Goal: Transaction & Acquisition: Purchase product/service

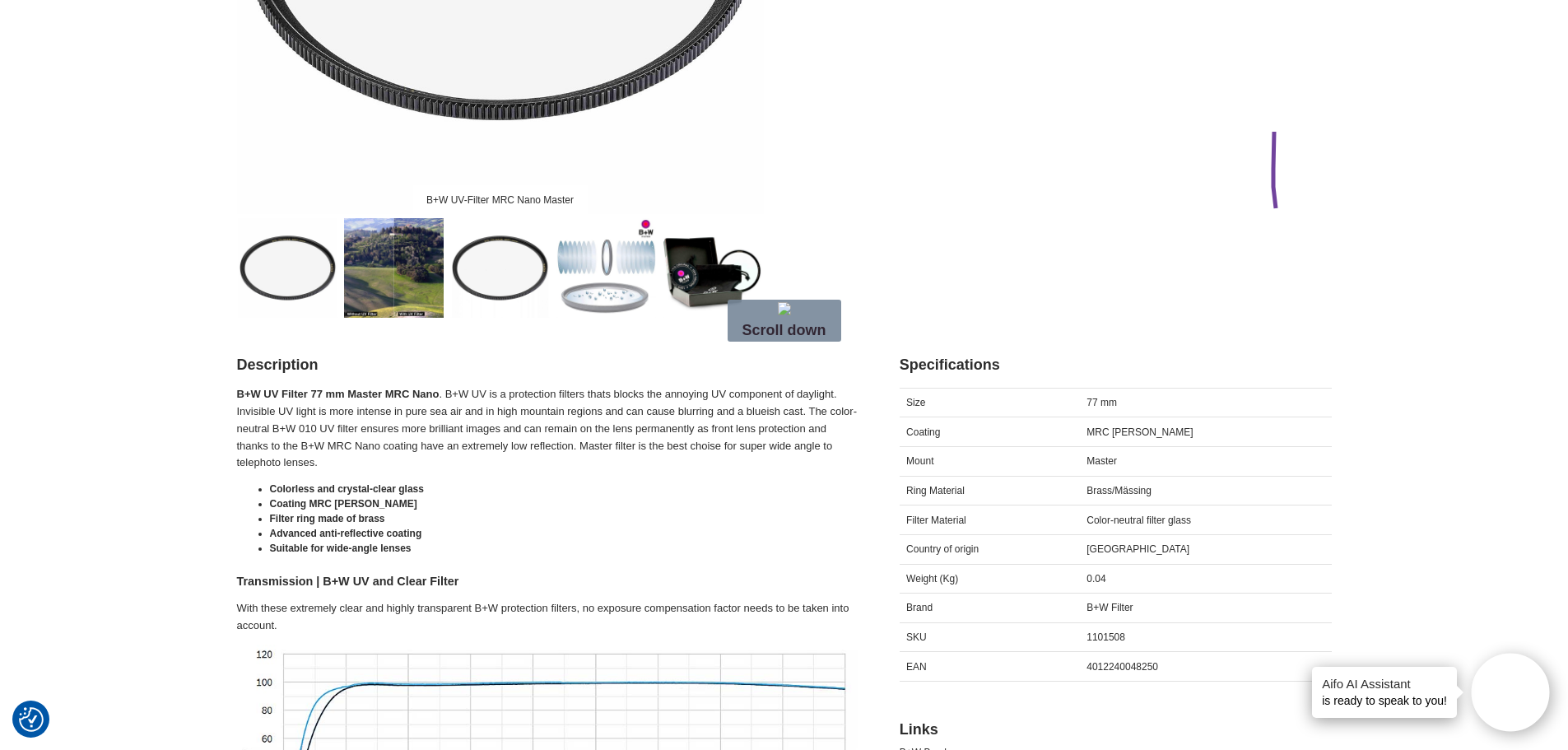
scroll to position [734, 0]
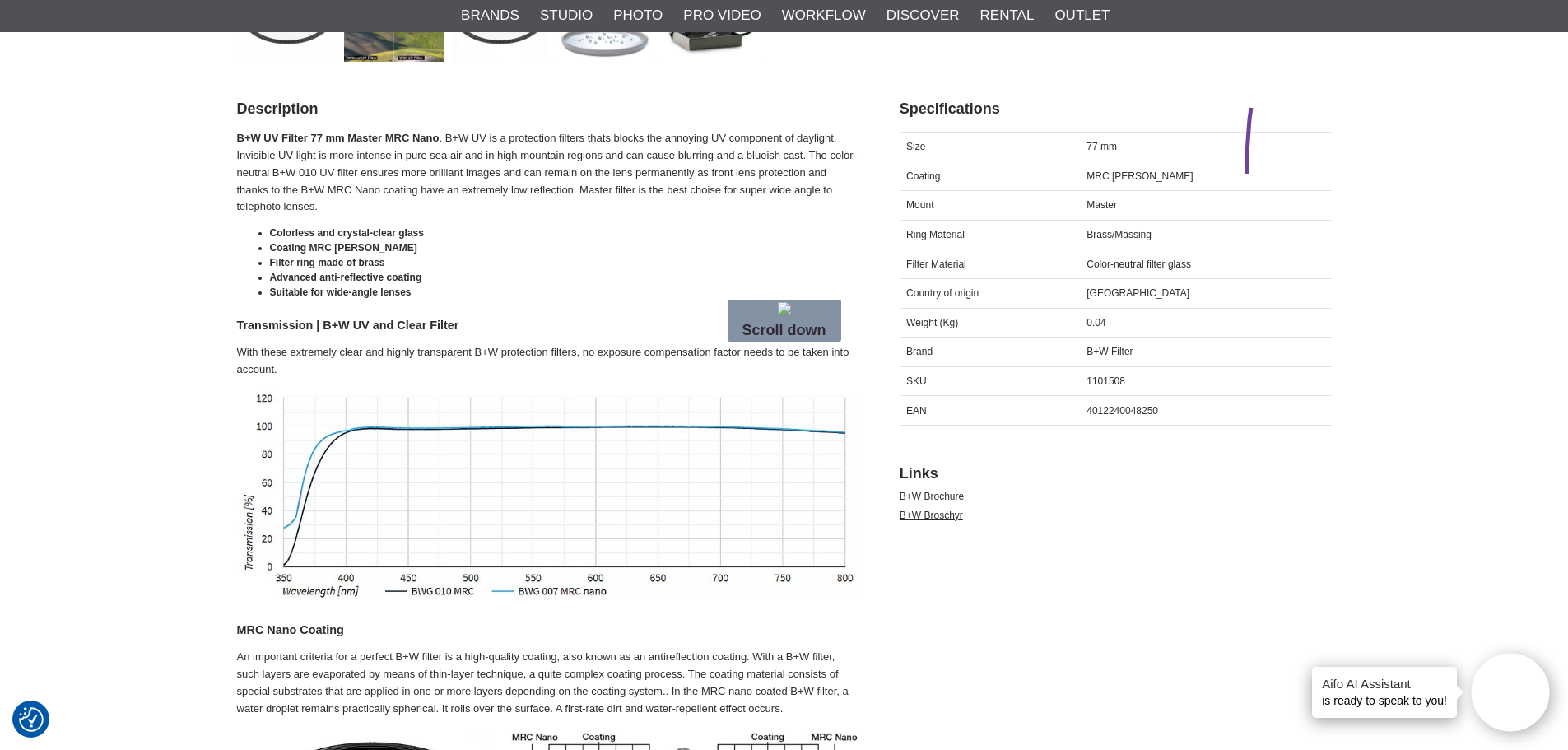
drag, startPoint x: 1254, startPoint y: 97, endPoint x: 1457, endPoint y: 303, distance: 289.2
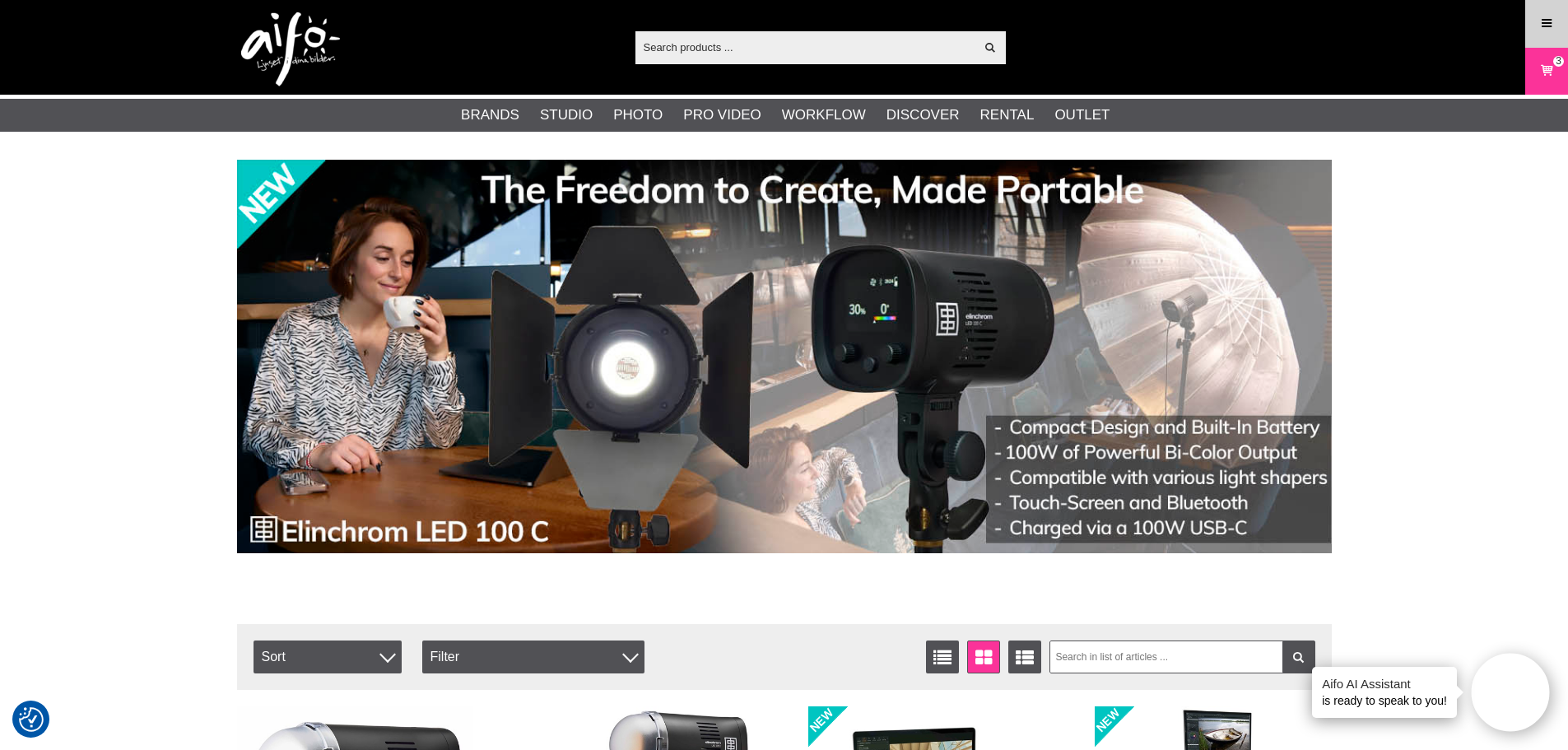
click at [1538, 8] on link "Menu" at bounding box center [1545, 24] width 41 height 39
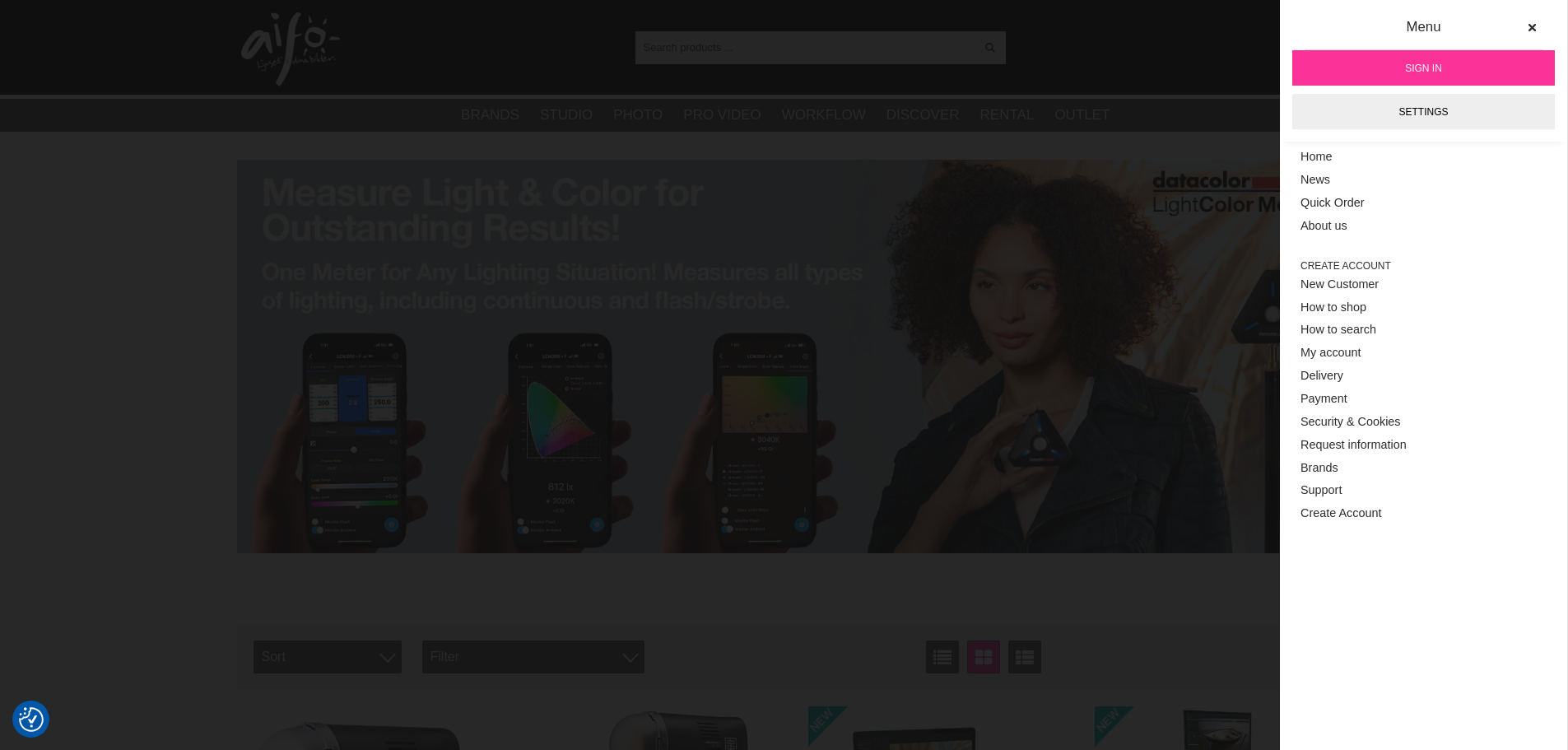
click at [1426, 62] on span "Sign in" at bounding box center [1423, 68] width 37 height 14
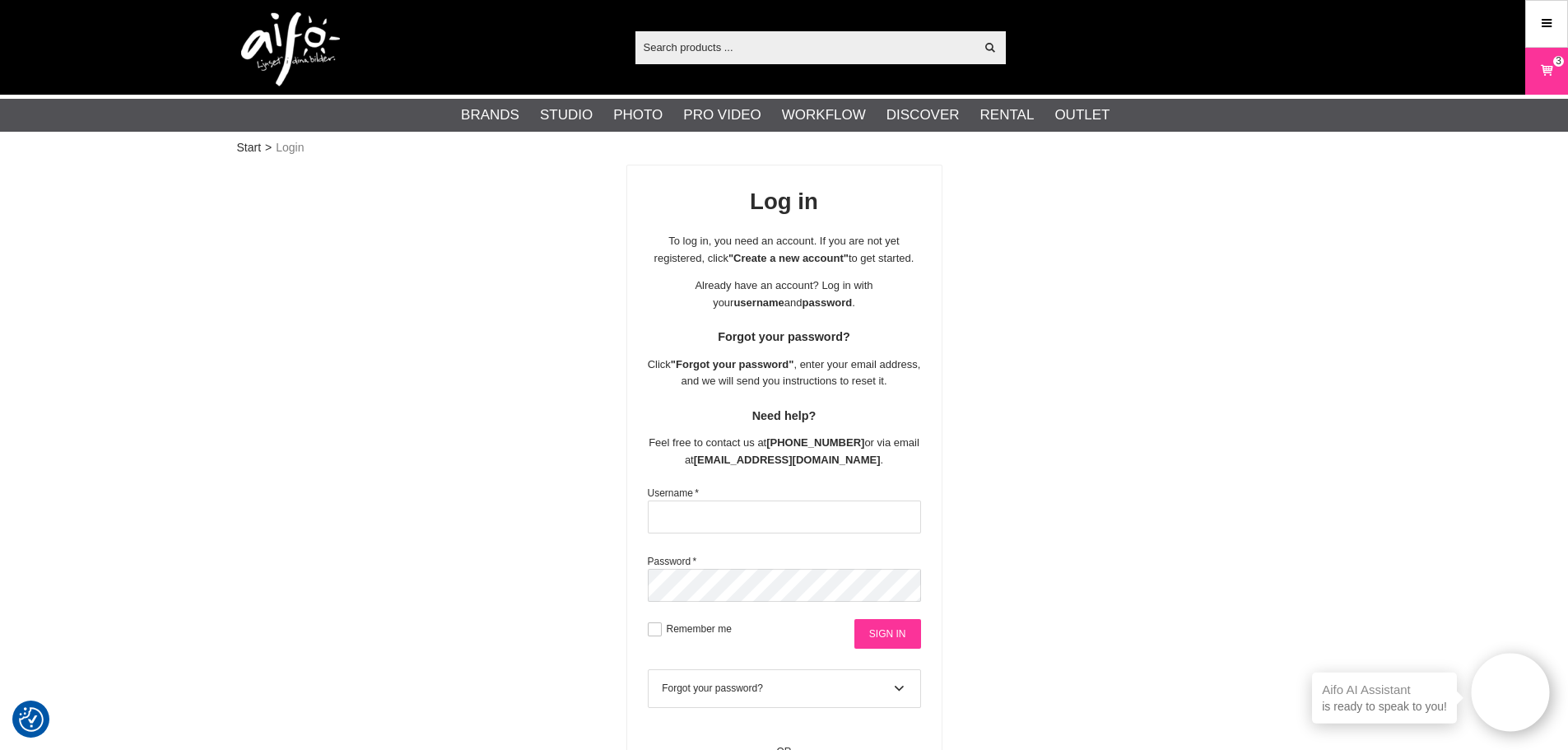
type input "Urmas10"
click at [910, 631] on input "Sign in" at bounding box center [888, 634] width 67 height 30
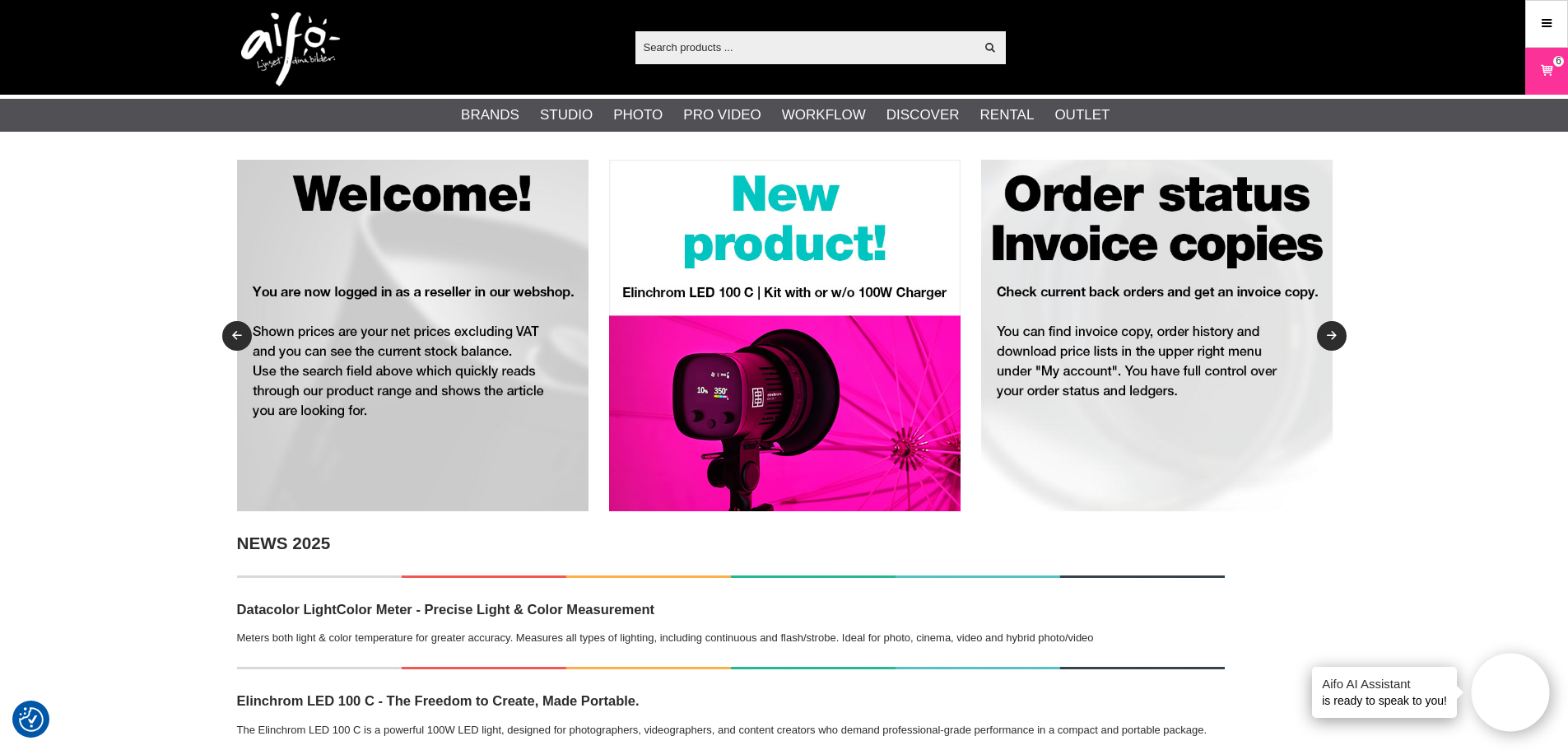
click at [769, 52] on input "text" at bounding box center [805, 46] width 339 height 24
paste input "CUC10RTG2-ORG"
type input "CUC10RTG2-ORG"
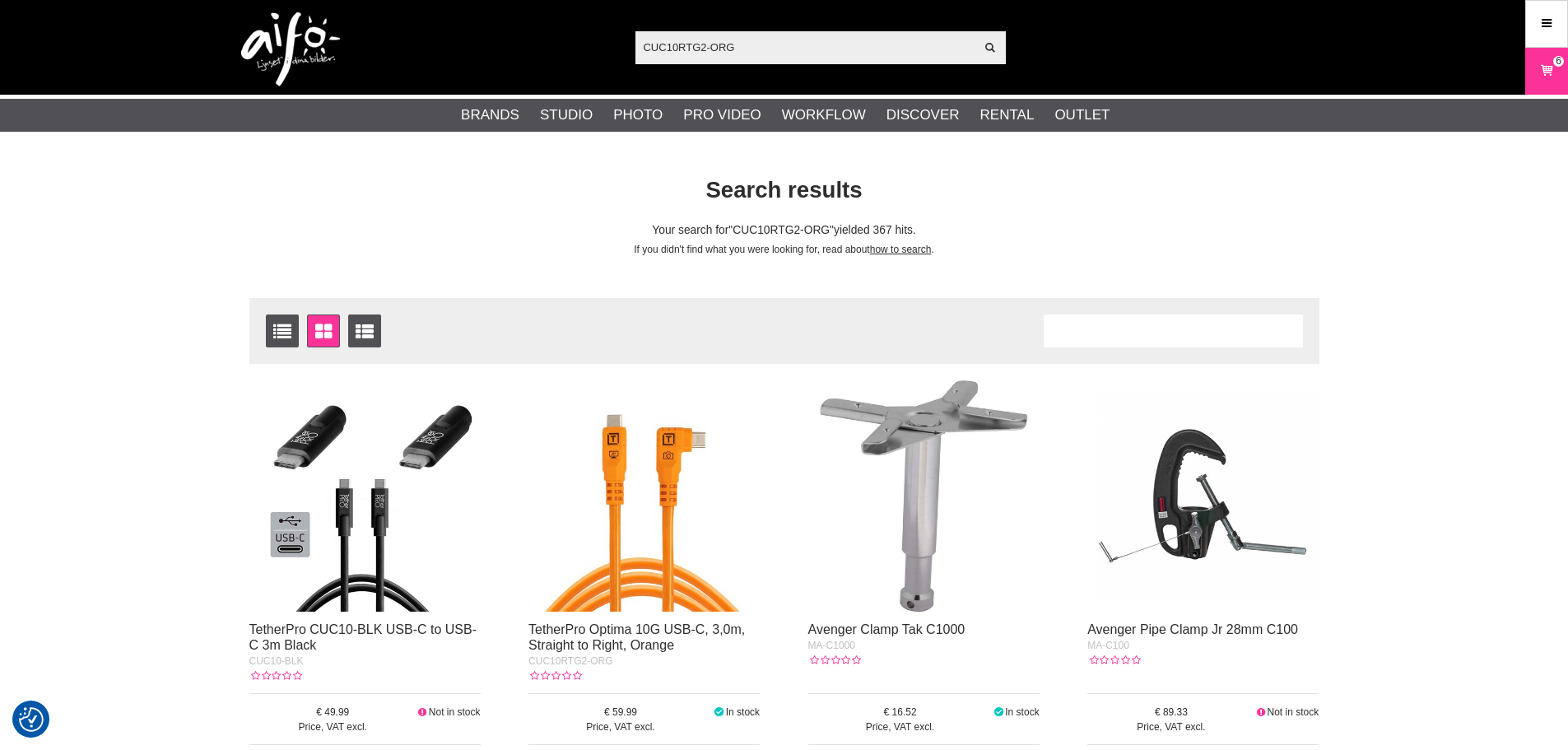
click at [301, 525] on img at bounding box center [364, 495] width 231 height 231
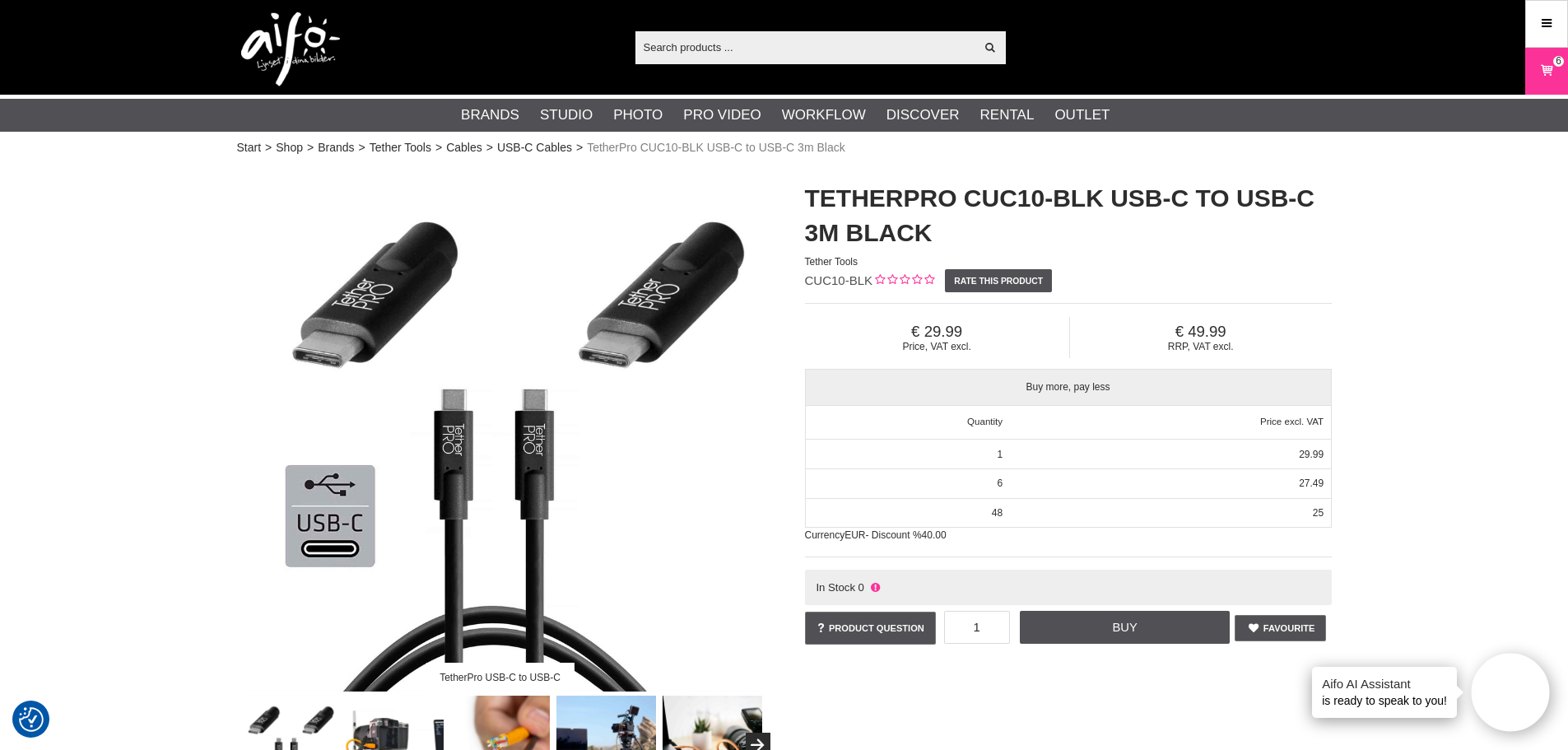
click at [729, 41] on input "text" at bounding box center [805, 46] width 339 height 24
paste input "CUC10RTG2-ORG"
type input "CUC10RTG2-ORG"
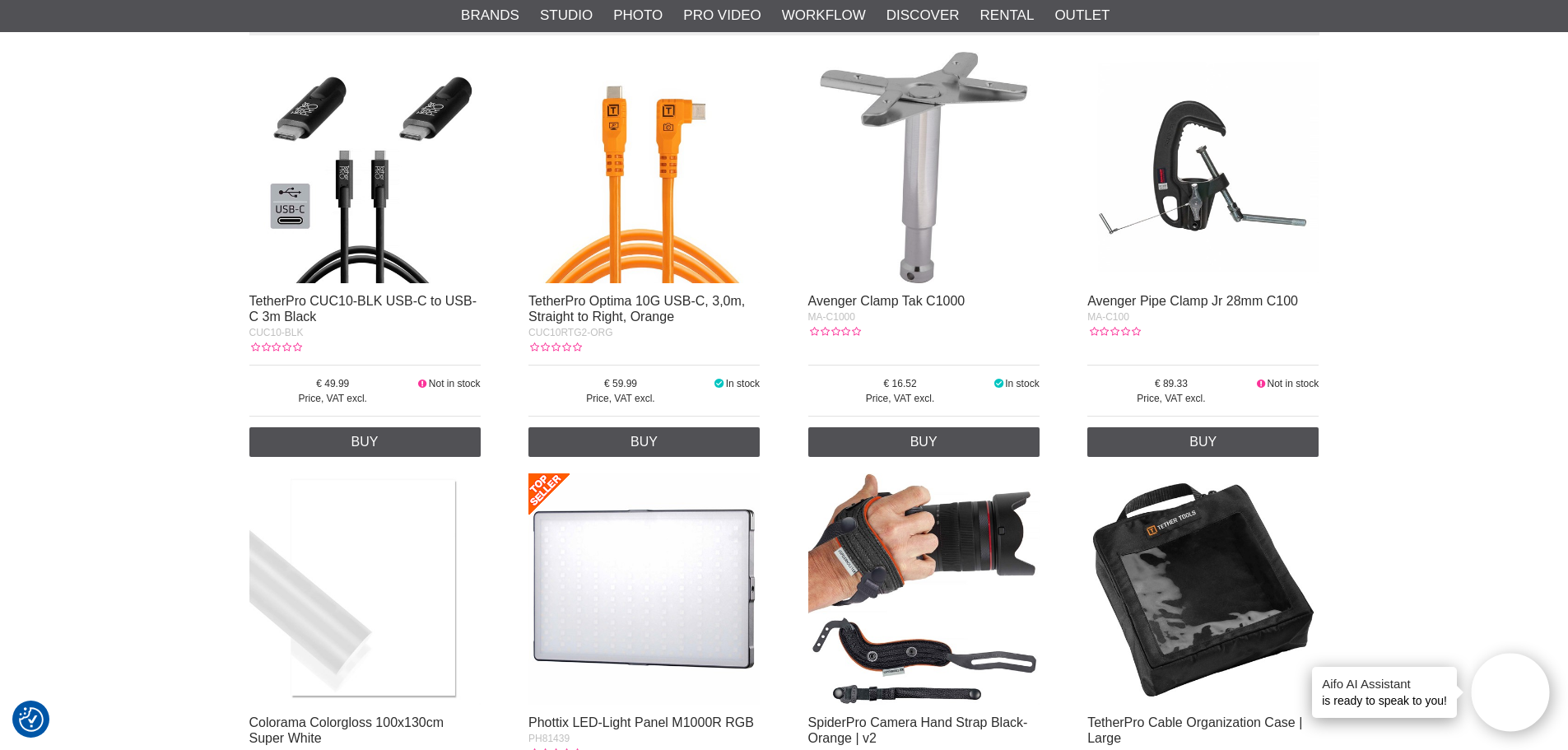
scroll to position [330, 0]
click at [635, 168] on img at bounding box center [644, 166] width 231 height 231
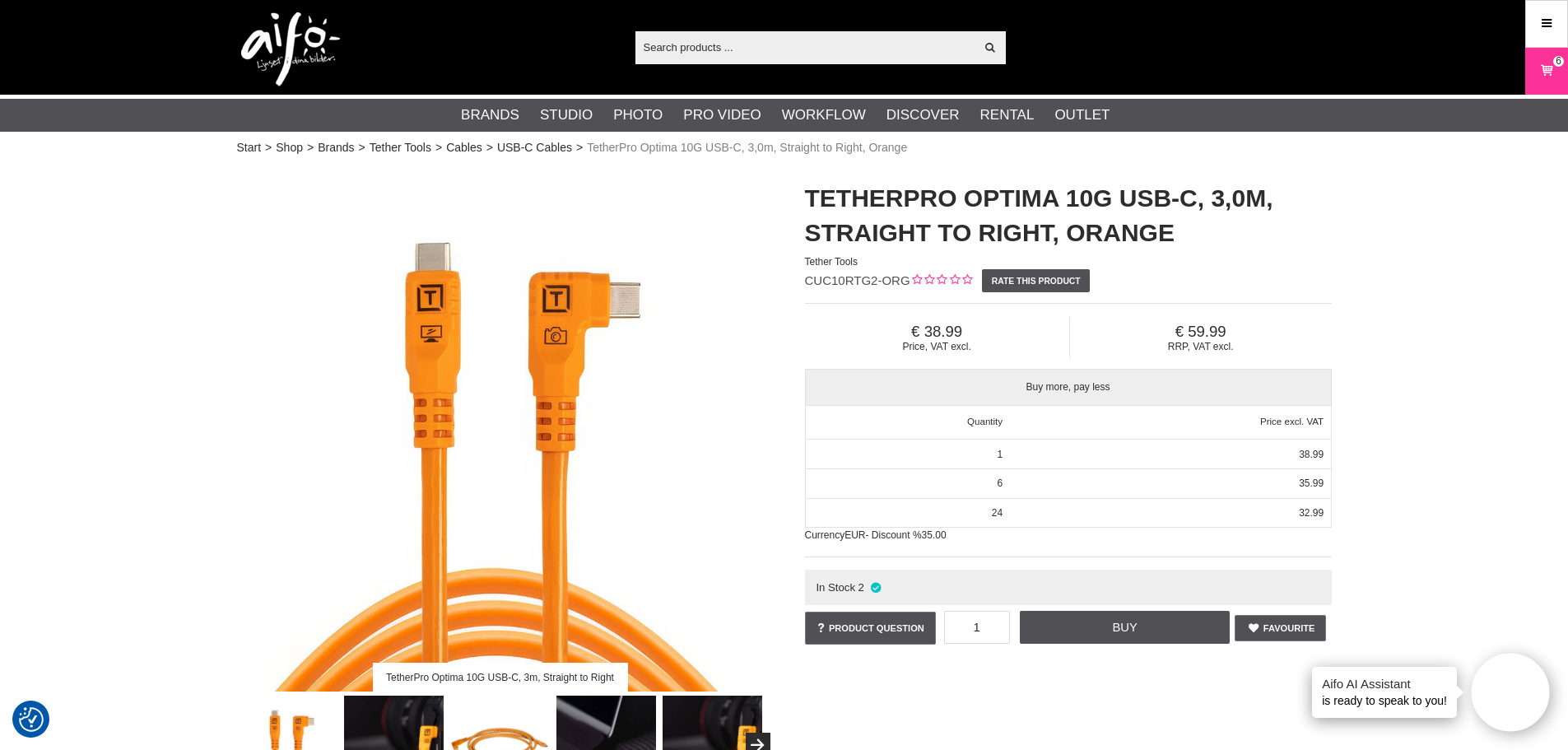
type input "6"
click at [1127, 623] on link "Buy" at bounding box center [1124, 628] width 210 height 33
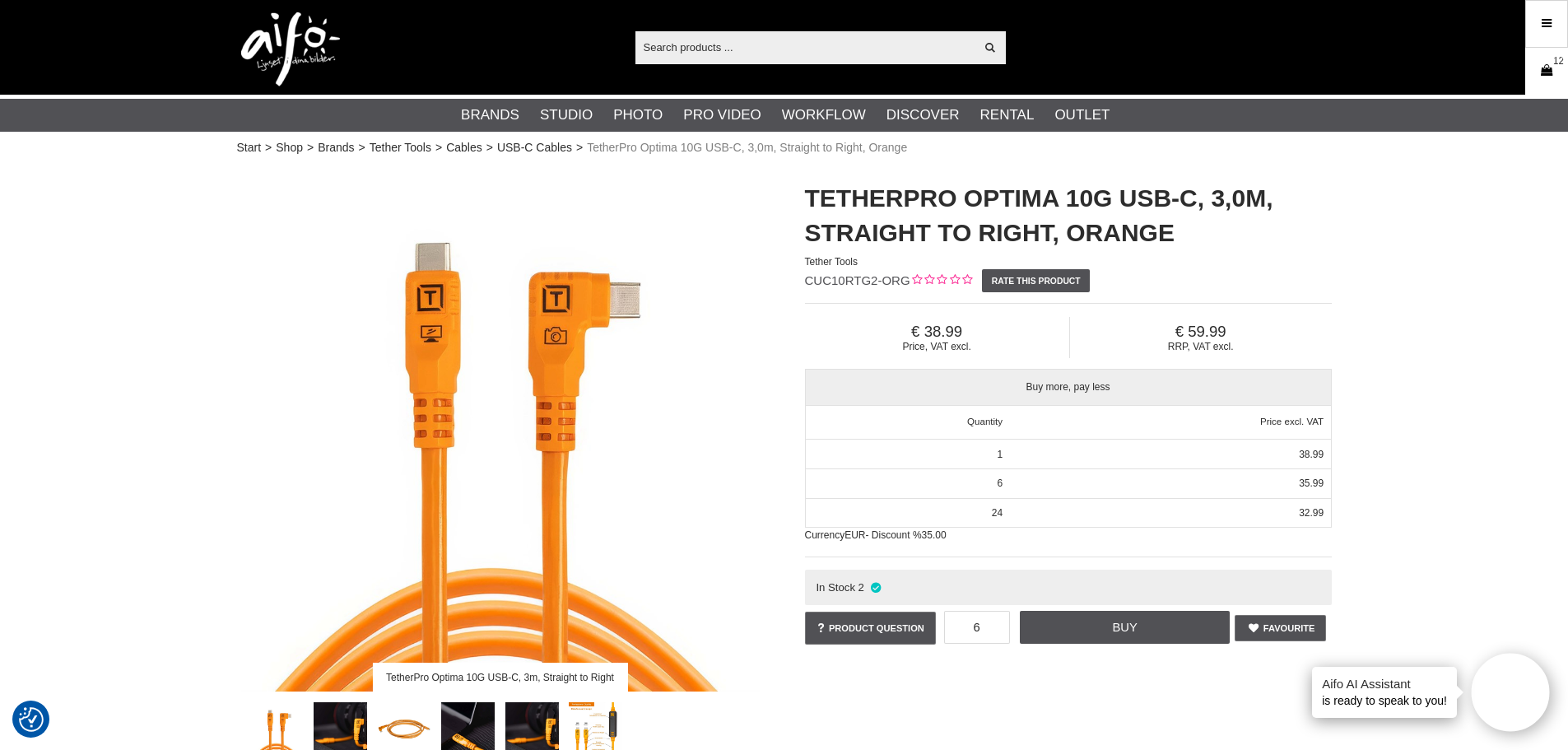
click at [1543, 61] on link "Cart 12" at bounding box center [1545, 71] width 41 height 39
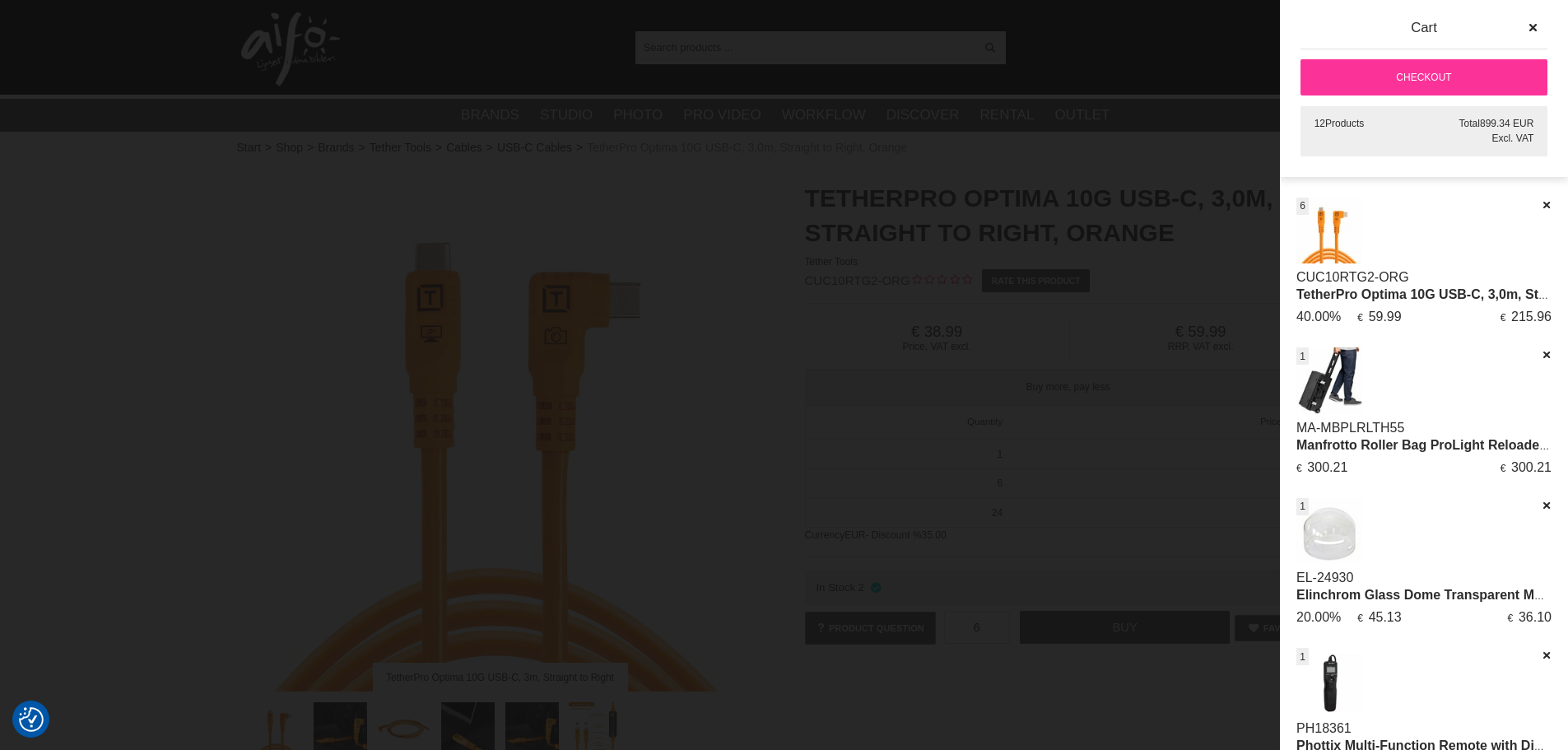
click at [1454, 72] on link "Checkout" at bounding box center [1423, 77] width 247 height 36
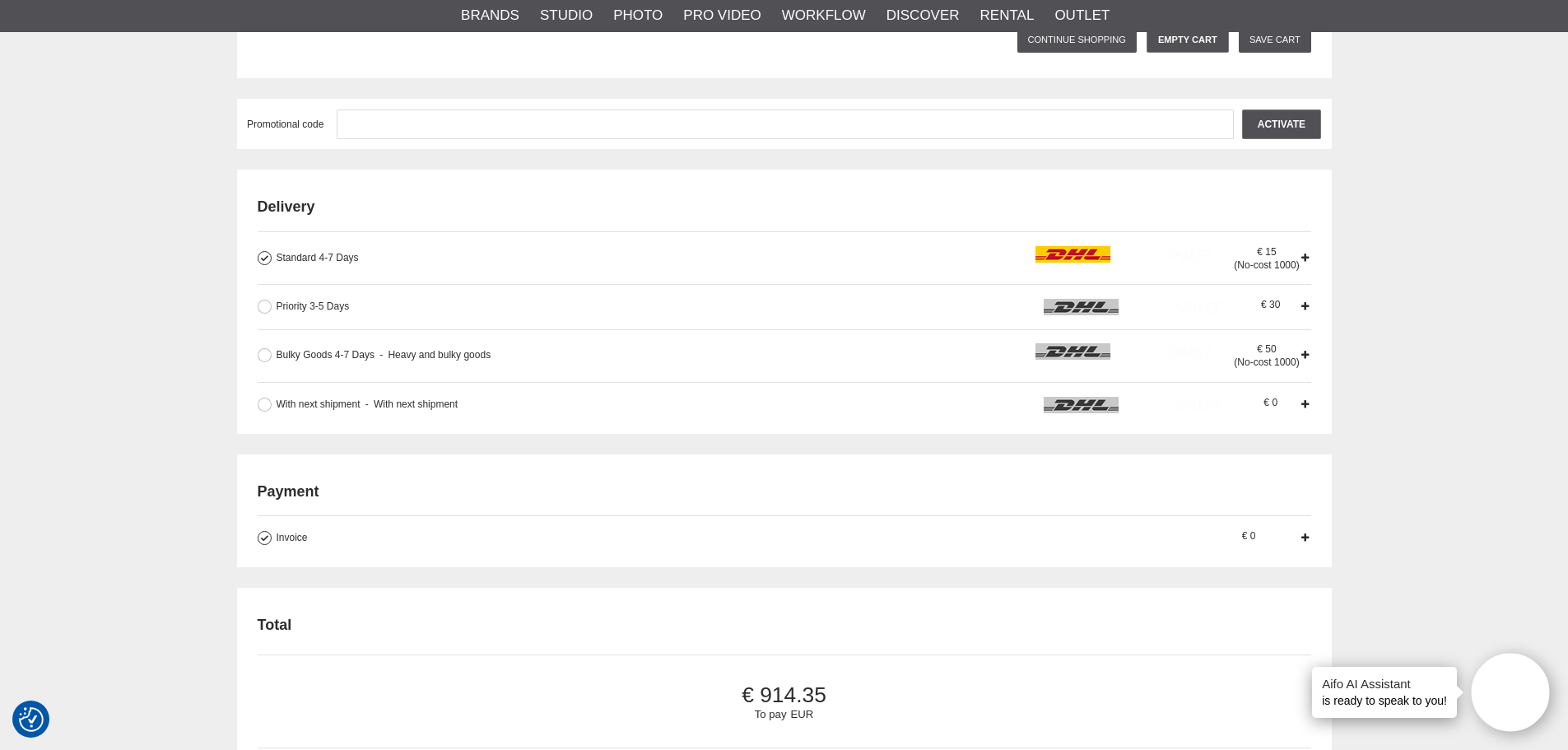
scroll to position [659, 0]
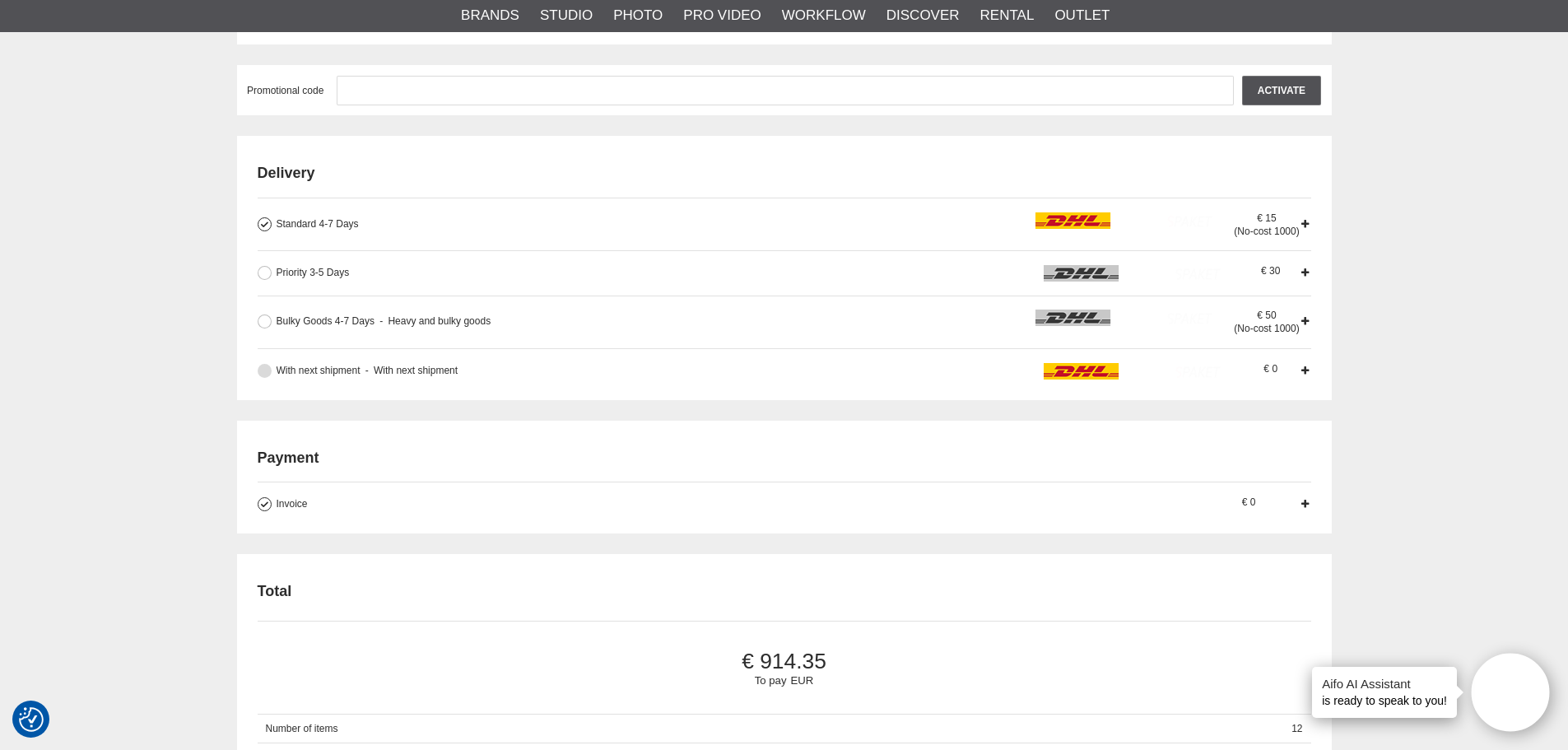
click at [267, 372] on button at bounding box center [264, 370] width 14 height 14
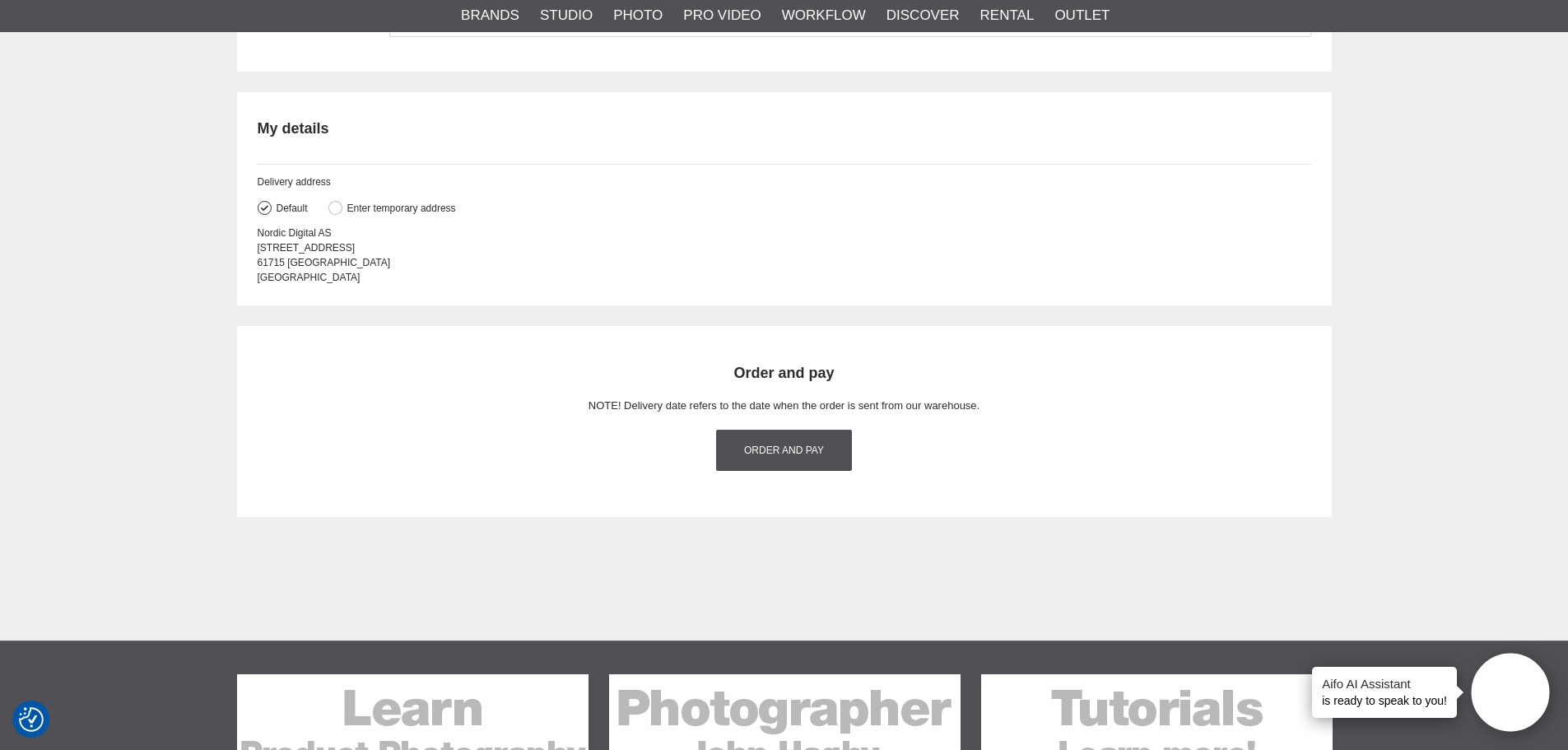
scroll to position [2059, 0]
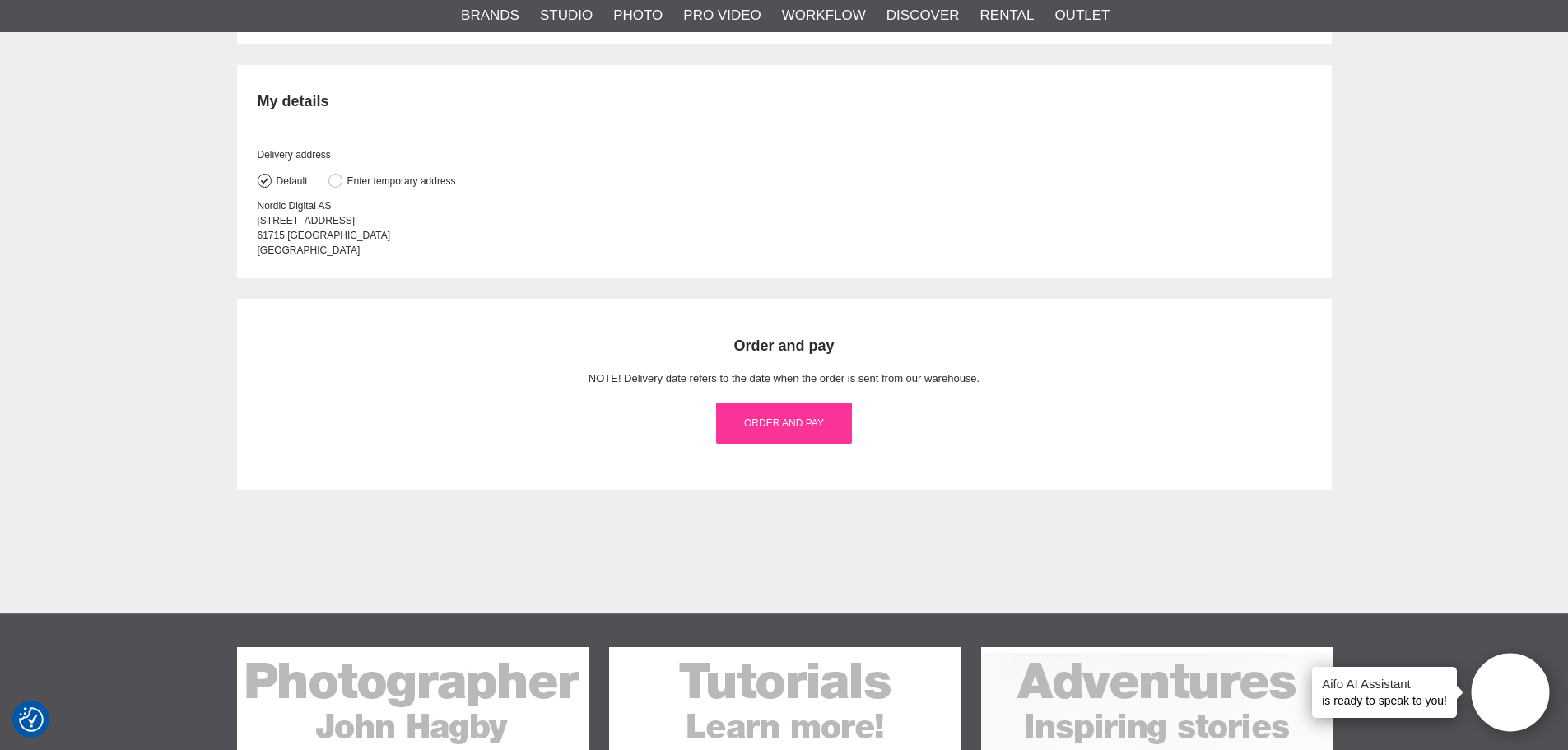
click at [784, 425] on link "Order and pay" at bounding box center [783, 423] width 135 height 41
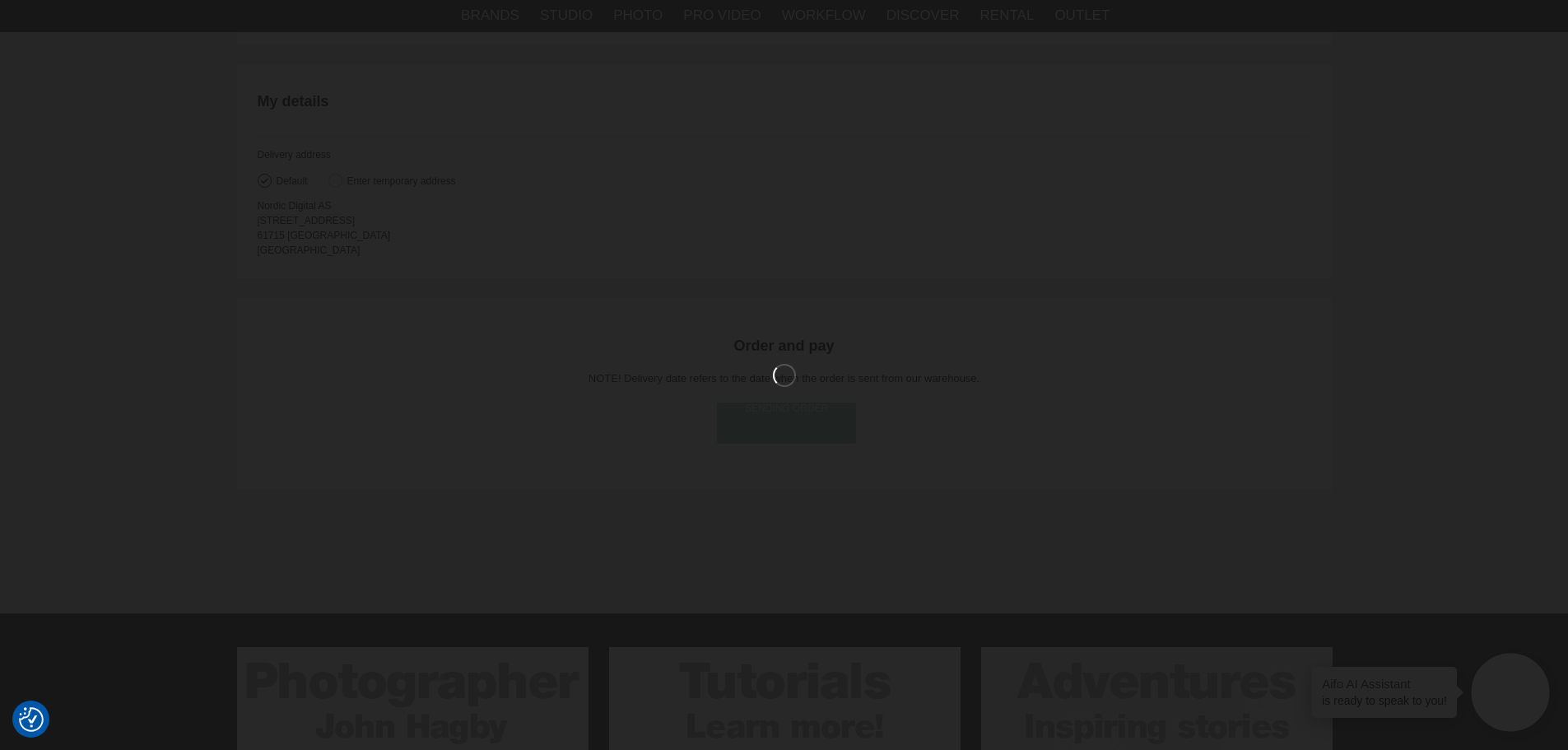
scroll to position [1482, 0]
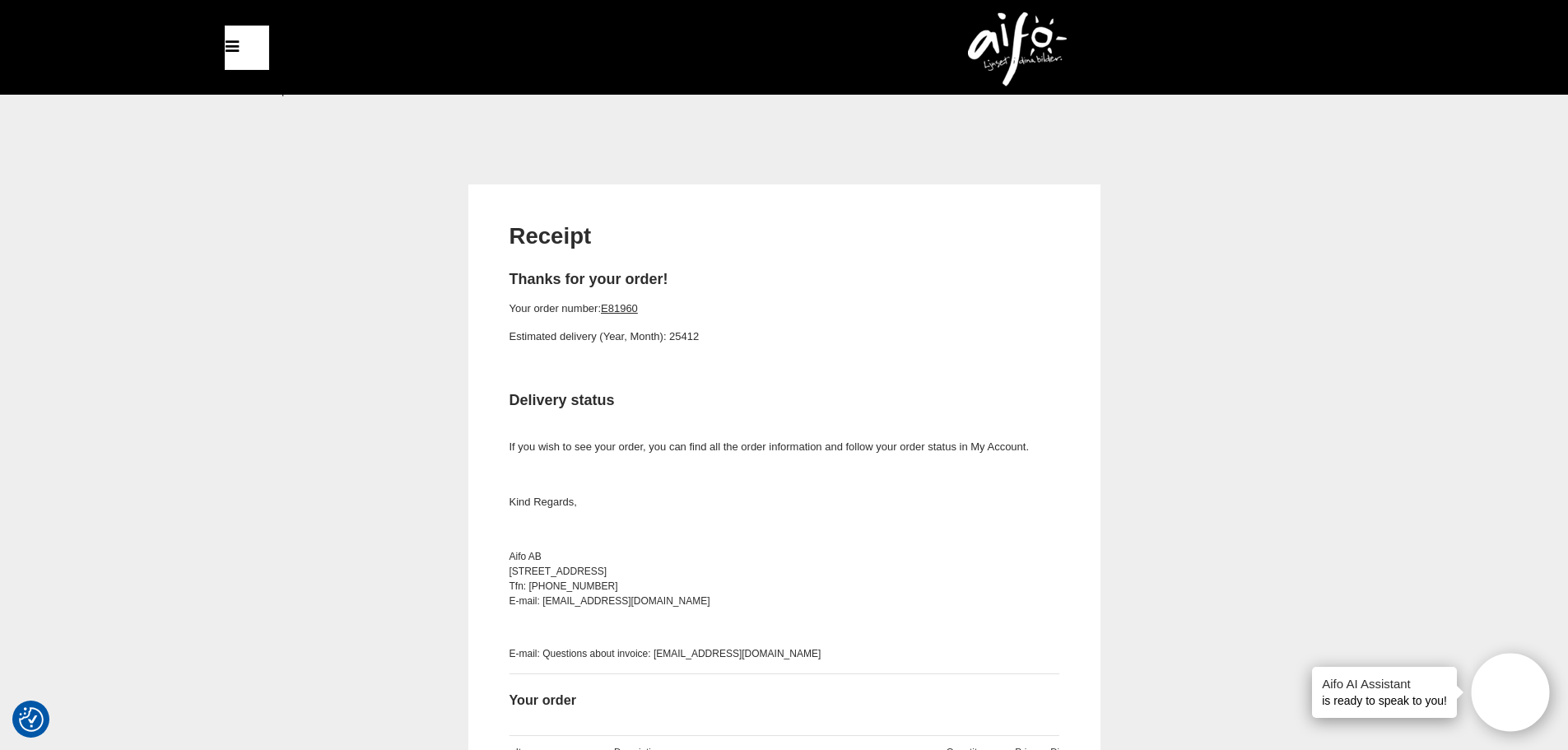
click at [299, 396] on div "Receipt Thanks for your order! Your order number: E81960 Estimated delivery (Ye…" at bounding box center [784, 611] width 1095 height 853
click at [222, 304] on div "Receipt Thanks for your order! Your order number: E81960 Estimated delivery (Ye…" at bounding box center [784, 673] width 1568 height 976
